Goal: Transaction & Acquisition: Purchase product/service

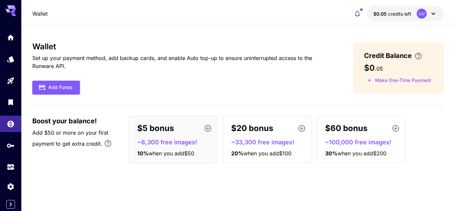
click at [177, 137] on div "$5 bonus ~8,300 free images! 10 % when you add $50" at bounding box center [173, 139] width 89 height 47
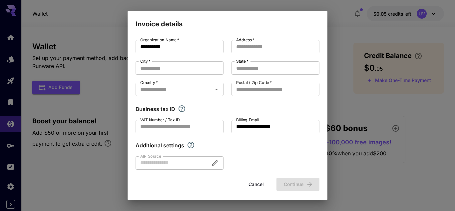
drag, startPoint x: 254, startPoint y: 185, endPoint x: 253, endPoint y: 181, distance: 4.1
click at [255, 185] on button "Cancel" at bounding box center [256, 185] width 30 height 14
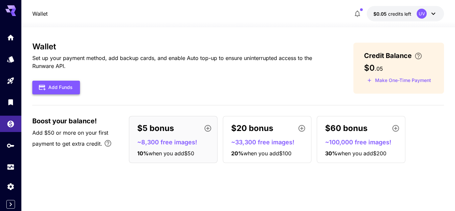
click at [73, 94] on button "Add Funds" at bounding box center [56, 88] width 48 height 14
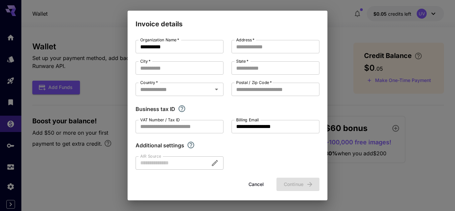
click at [347, 8] on div "**********" at bounding box center [227, 105] width 455 height 211
click at [247, 180] on button "Cancel" at bounding box center [256, 185] width 30 height 14
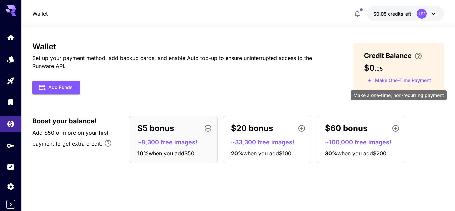
click at [397, 78] on button "Make One-Time Payment" at bounding box center [399, 80] width 70 height 10
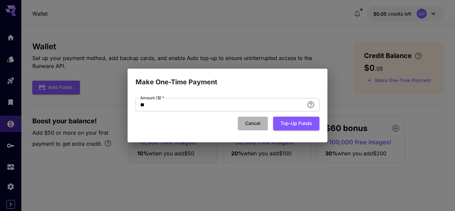
click at [255, 123] on button "Cancel" at bounding box center [253, 124] width 30 height 14
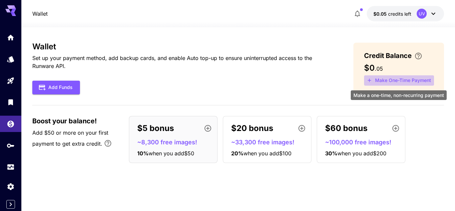
click at [401, 81] on button "Make One-Time Payment" at bounding box center [399, 80] width 70 height 10
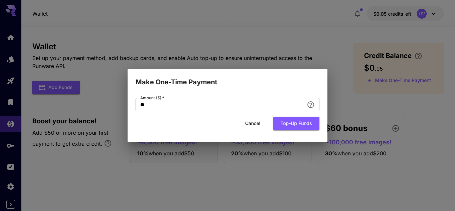
click at [175, 106] on input "**" at bounding box center [220, 104] width 169 height 13
type input "*"
type input "***"
click at [242, 72] on h2 "Make One-Time Payment" at bounding box center [228, 78] width 200 height 19
click at [297, 124] on button "Top-up funds" at bounding box center [296, 124] width 46 height 14
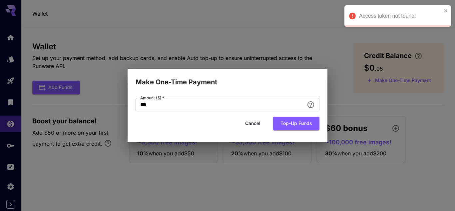
click at [255, 125] on button "Cancel" at bounding box center [253, 124] width 30 height 14
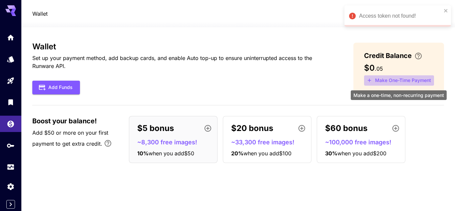
click at [371, 81] on icon "Make a one-time, non-recurring payment" at bounding box center [370, 80] width 6 height 6
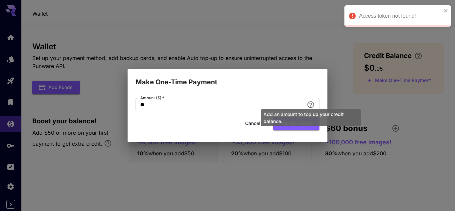
click at [311, 106] on div "Add an amount to top up your credit balance." at bounding box center [310, 116] width 101 height 22
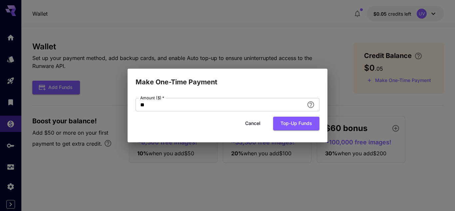
click at [254, 121] on button "Cancel" at bounding box center [253, 124] width 30 height 14
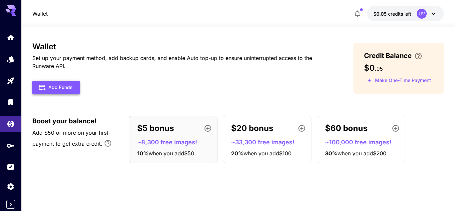
click at [66, 91] on button "Add Funds" at bounding box center [56, 88] width 48 height 14
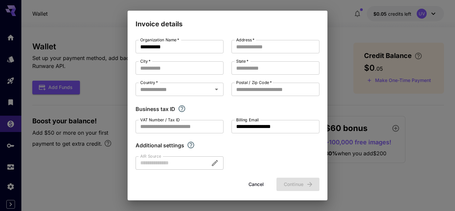
click at [247, 188] on button "Cancel" at bounding box center [256, 185] width 30 height 14
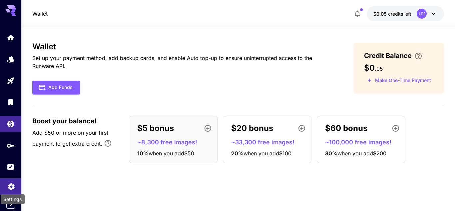
click at [9, 186] on icon "Settings" at bounding box center [11, 184] width 6 height 7
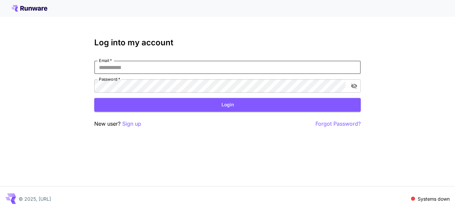
click at [118, 66] on input "Email   *" at bounding box center [227, 67] width 267 height 13
type input "**********"
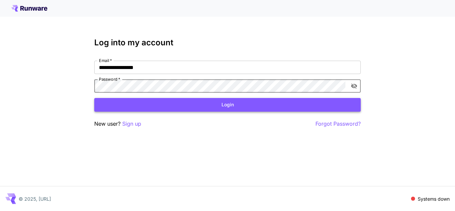
click at [221, 104] on button "Login" at bounding box center [227, 105] width 267 height 14
